Goal: Transaction & Acquisition: Purchase product/service

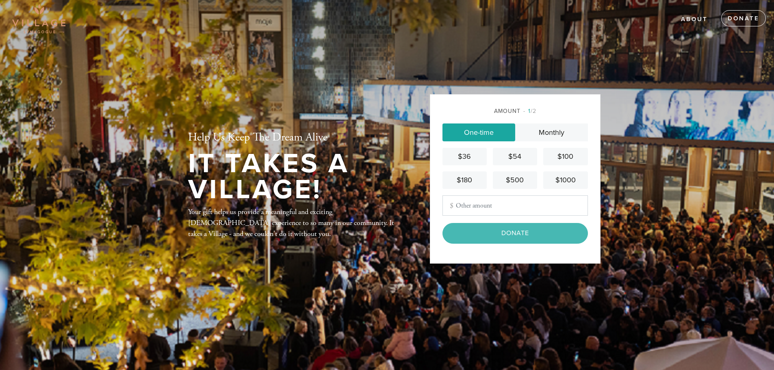
type input "360.00"
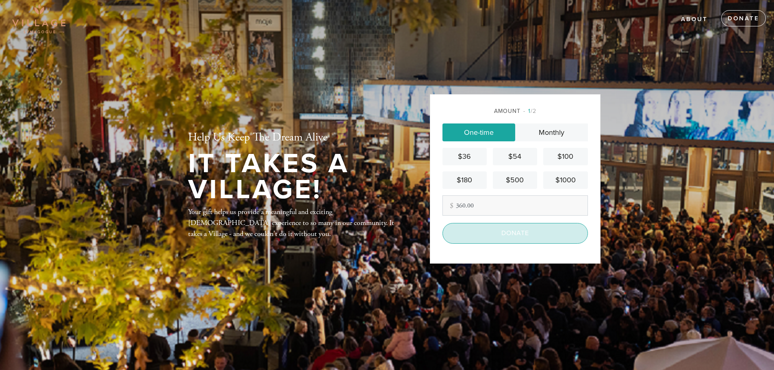
click at [492, 235] on input "Donate" at bounding box center [514, 233] width 145 height 20
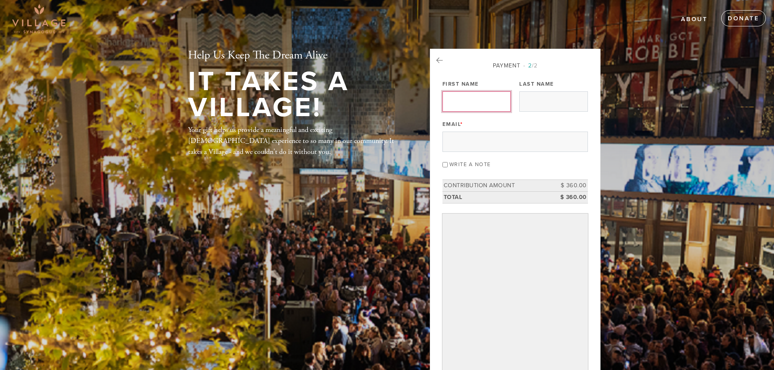
click at [466, 99] on input "First Name" at bounding box center [476, 101] width 68 height 20
type input "Joseph"
type input "Katz"
type input "yossijkatz@gmail.com"
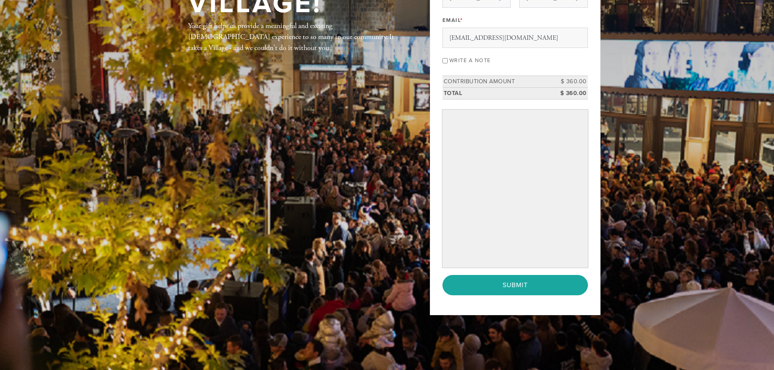
scroll to position [139, 0]
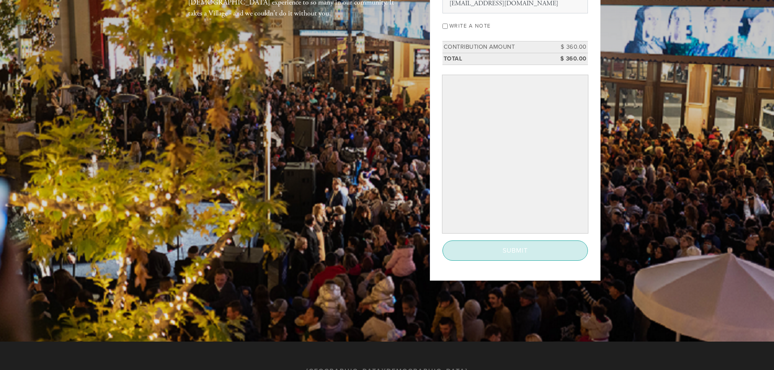
click at [504, 251] on input "Submit" at bounding box center [514, 250] width 145 height 20
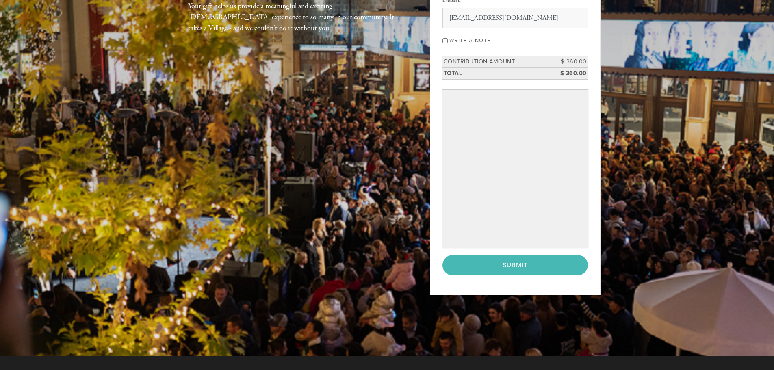
scroll to position [132, 0]
